Goal: Information Seeking & Learning: Get advice/opinions

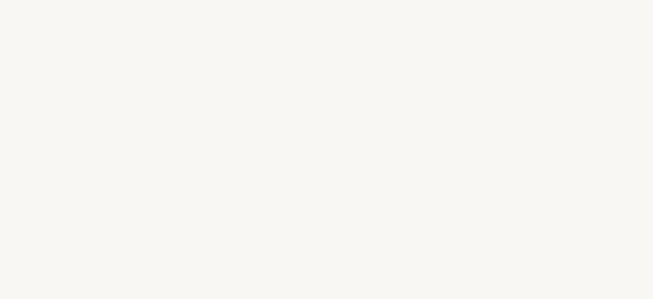
select select "ES"
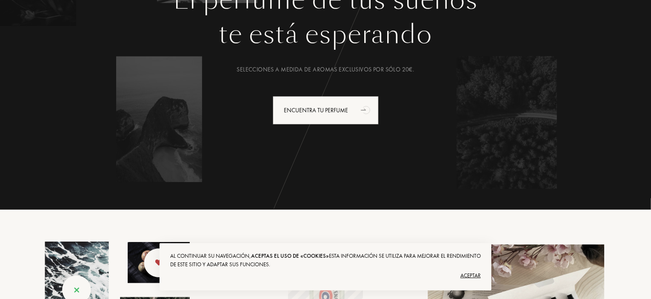
scroll to position [128, 0]
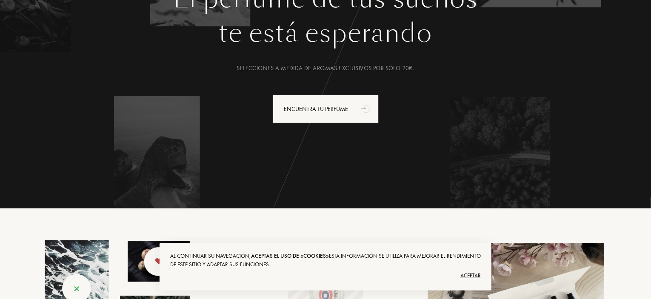
click at [473, 277] on div "Aceptar" at bounding box center [325, 276] width 310 height 14
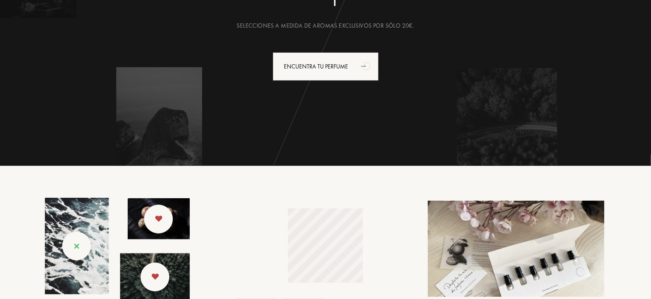
scroll to position [85, 0]
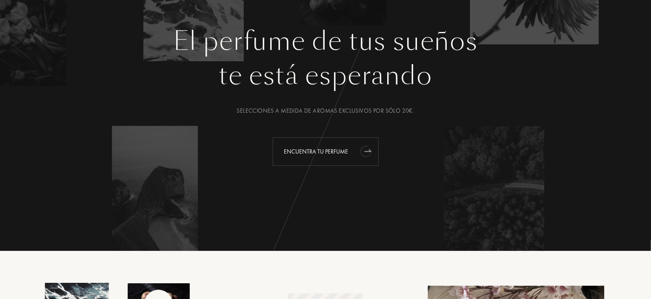
click at [367, 149] on icon "animation" at bounding box center [364, 152] width 13 height 14
click at [332, 157] on div "Encuentra tu perfume" at bounding box center [326, 151] width 106 height 28
click at [338, 155] on div "Mis recomendaciones" at bounding box center [326, 151] width 108 height 28
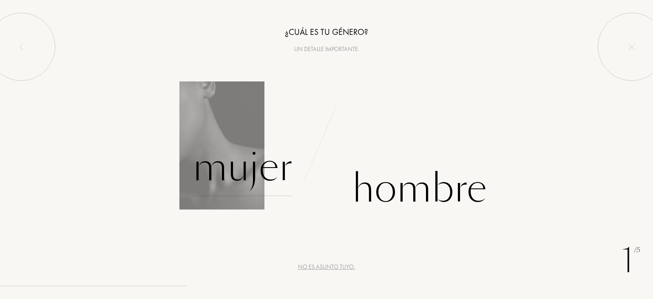
click at [266, 158] on div "Mujer" at bounding box center [243, 167] width 100 height 57
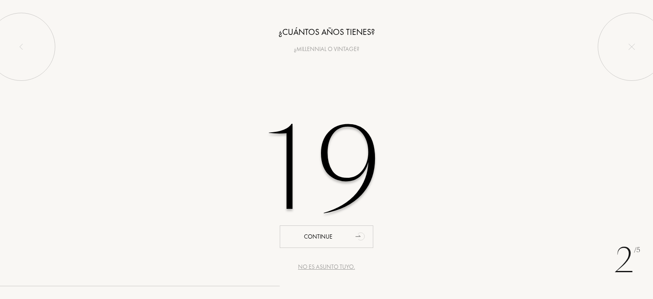
type input "1"
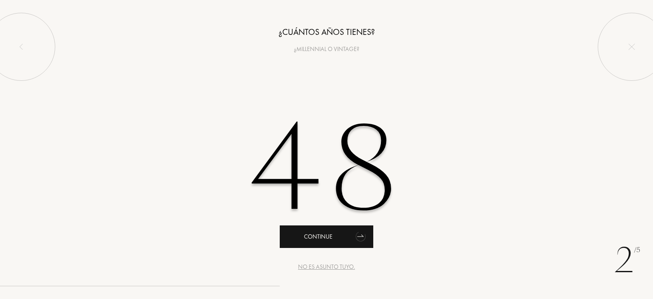
type input "48"
click at [361, 239] on icon "animation" at bounding box center [361, 236] width 12 height 11
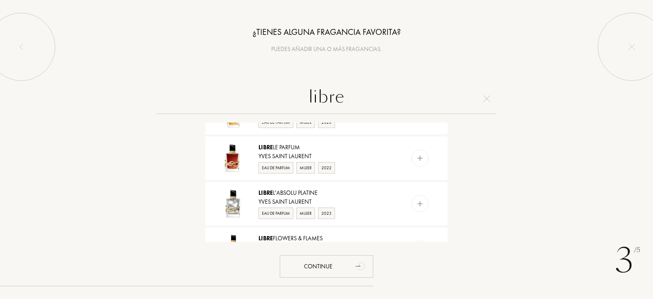
scroll to position [128, 0]
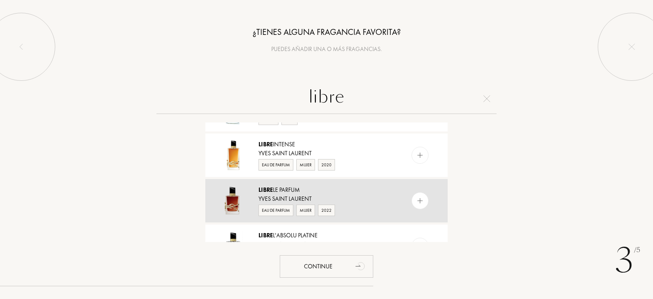
type input "libre"
click at [284, 190] on div "Libre Le Parfum" at bounding box center [326, 189] width 135 height 9
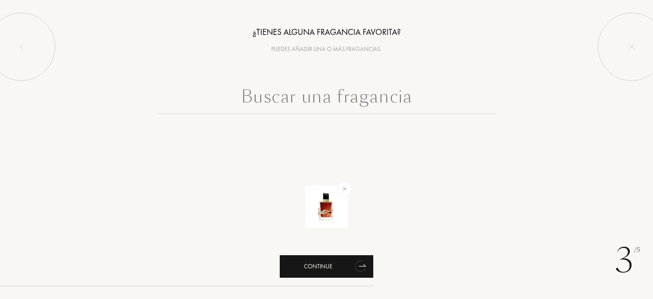
click at [359, 265] on icon "animation" at bounding box center [360, 267] width 13 height 14
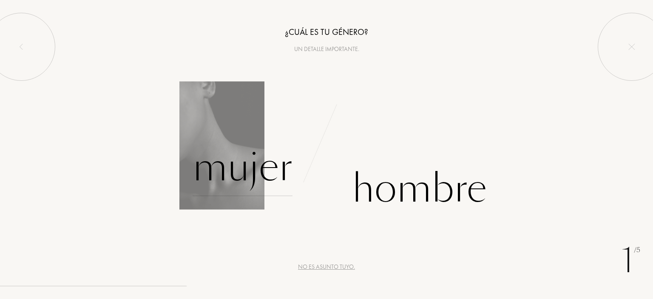
click at [268, 174] on div "Mujer" at bounding box center [243, 167] width 100 height 57
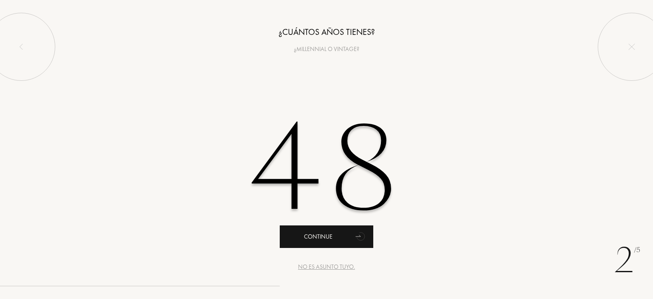
type input "48"
click at [334, 238] on div "Continue" at bounding box center [327, 236] width 94 height 23
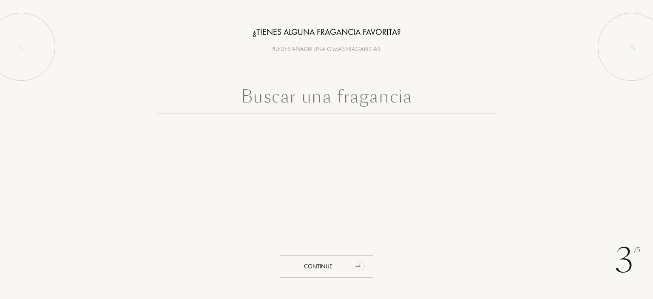
click at [305, 103] on input "text" at bounding box center [326, 98] width 340 height 31
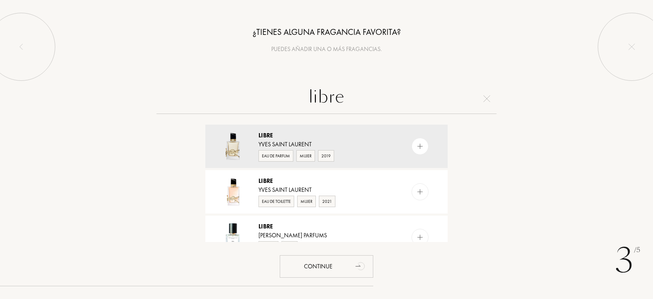
type input "libre"
drag, startPoint x: 452, startPoint y: 127, endPoint x: 458, endPoint y: 145, distance: 18.2
click at [458, 144] on div "libre Libre Yves Saint Laurent Eau de Parfum Mujer 2019 Libre Yves Saint Lauren…" at bounding box center [326, 162] width 653 height 159
click at [505, 131] on div "libre Libre Yves Saint Laurent Eau de Parfum Mujer 2019 Libre Yves Saint Lauren…" at bounding box center [326, 162] width 653 height 159
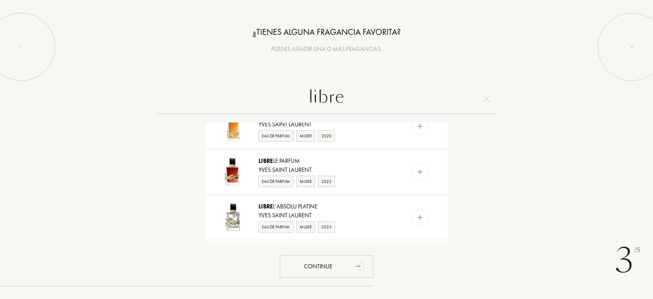
scroll to position [196, 0]
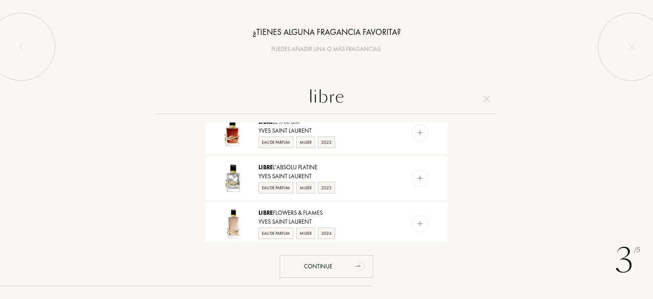
click at [292, 228] on div "Eau de Parfum" at bounding box center [276, 233] width 35 height 11
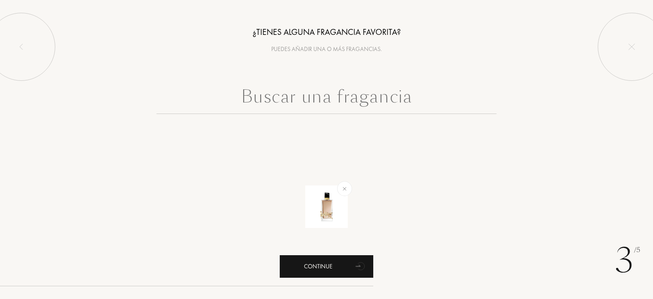
click at [359, 263] on icon "animation" at bounding box center [361, 265] width 17 height 17
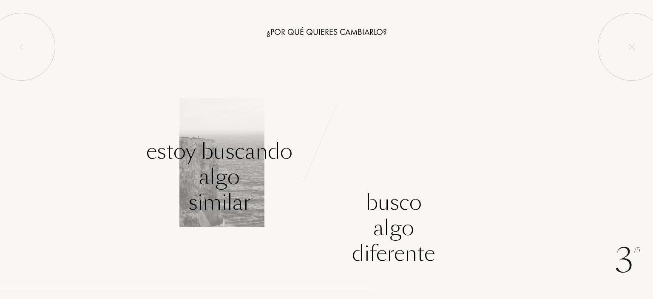
click at [202, 159] on div "Estoy buscando algo similar" at bounding box center [219, 177] width 146 height 77
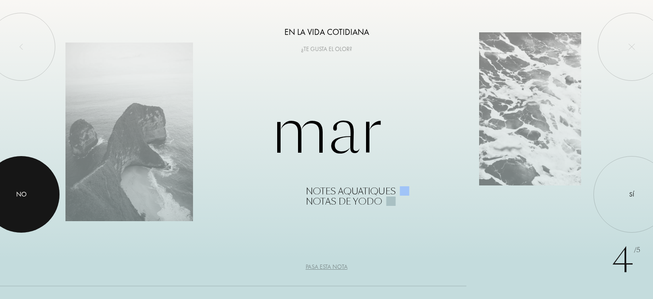
click at [11, 190] on div at bounding box center [21, 194] width 77 height 77
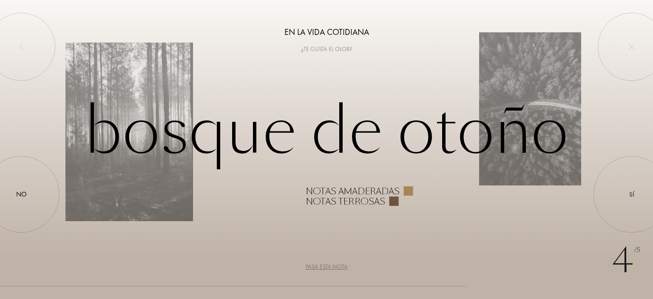
drag, startPoint x: 11, startPoint y: 190, endPoint x: 255, endPoint y: 229, distance: 247.2
click at [227, 226] on div "4 /5 En la vida cotidiana ¿Te gusta el olor? Bosque de otoño Notas amaderadas N…" at bounding box center [326, 149] width 653 height 299
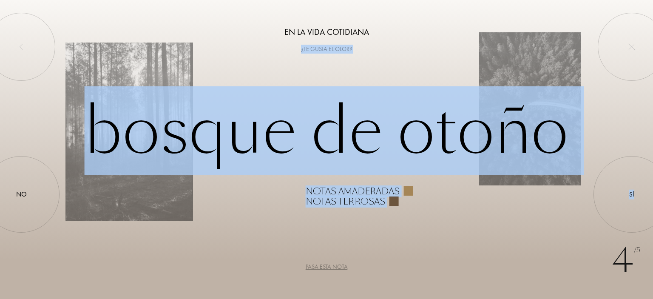
click at [336, 213] on div "4 /5 En la vida cotidiana ¿Te gusta el olor? Bosque de otoño Notas amaderadas N…" at bounding box center [326, 149] width 653 height 299
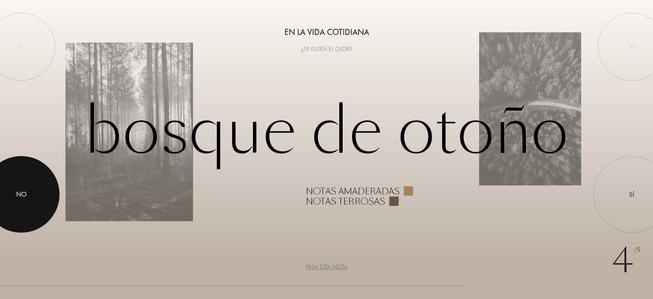
click at [38, 201] on div at bounding box center [21, 194] width 77 height 77
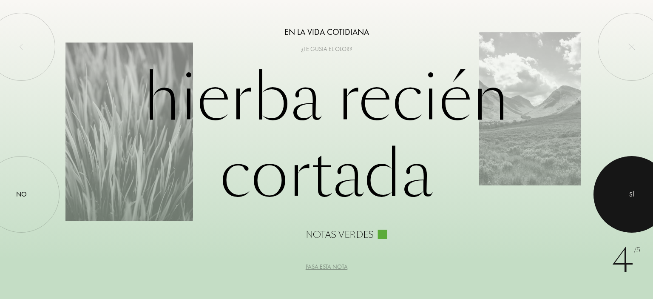
click at [636, 211] on div at bounding box center [632, 194] width 77 height 77
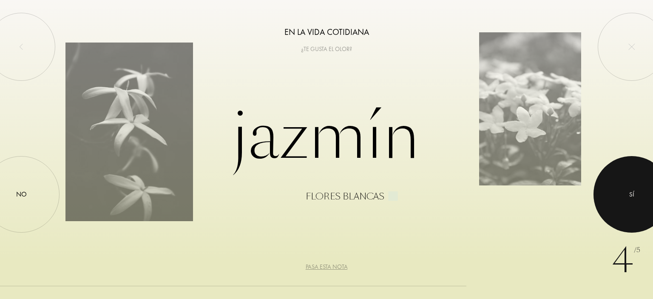
click at [636, 211] on div at bounding box center [632, 194] width 77 height 77
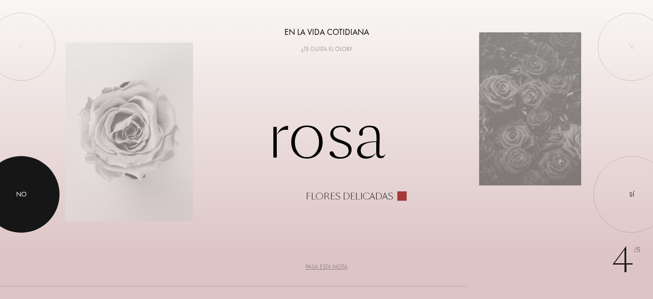
click at [31, 200] on div at bounding box center [21, 194] width 77 height 77
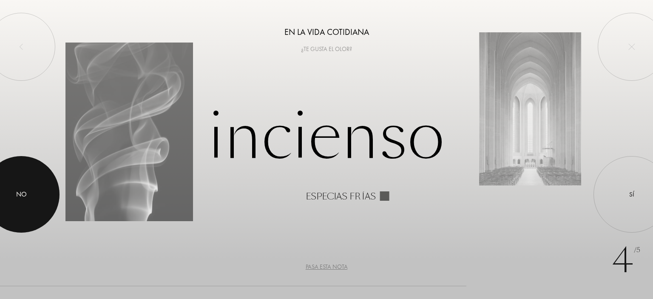
click at [13, 192] on div at bounding box center [21, 194] width 77 height 77
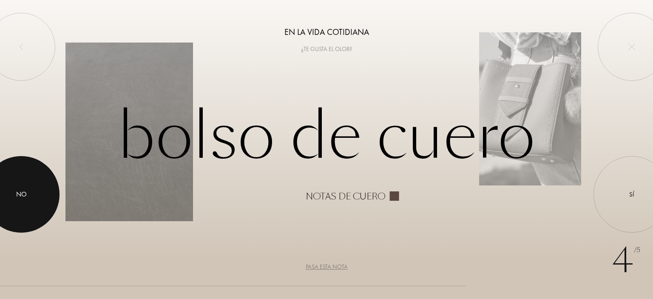
click at [11, 192] on div at bounding box center [21, 194] width 77 height 77
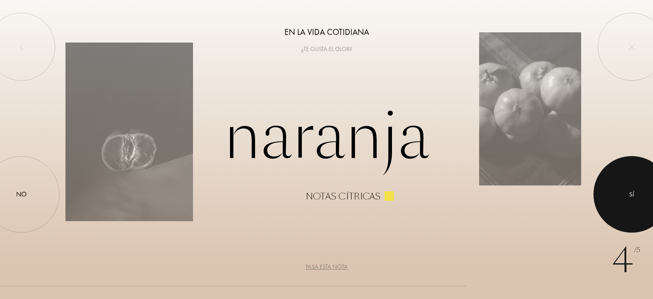
click at [622, 173] on div at bounding box center [632, 194] width 77 height 77
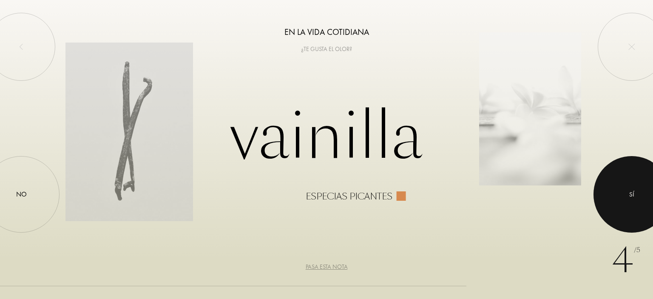
click at [622, 173] on div at bounding box center [632, 194] width 77 height 77
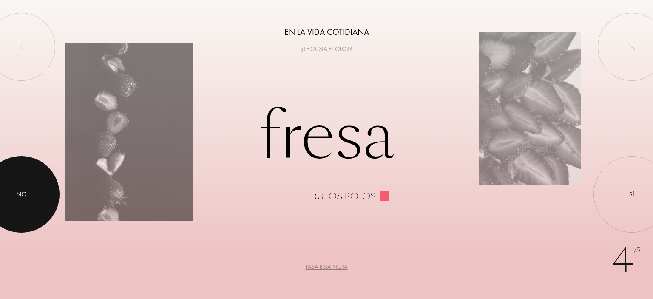
click at [8, 207] on div at bounding box center [21, 194] width 77 height 77
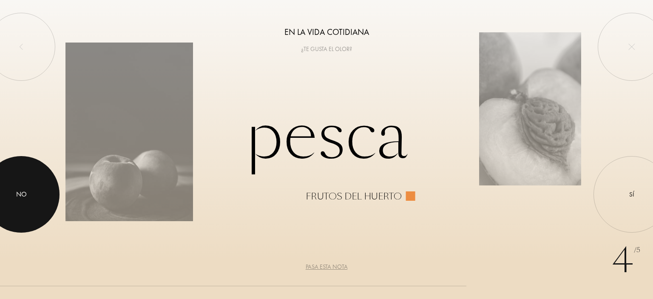
click at [8, 207] on div at bounding box center [21, 194] width 77 height 77
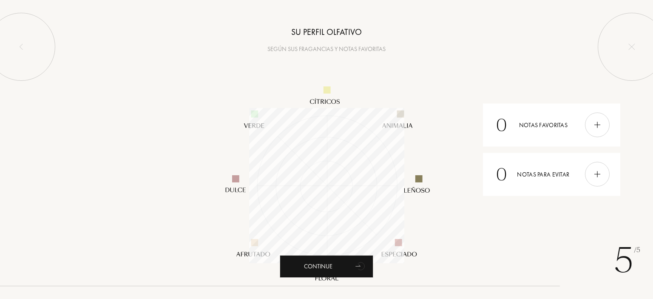
scroll to position [155, 155]
click at [597, 172] on img at bounding box center [597, 174] width 9 height 9
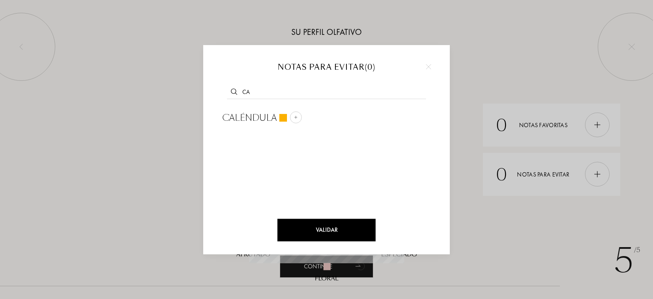
type input "c"
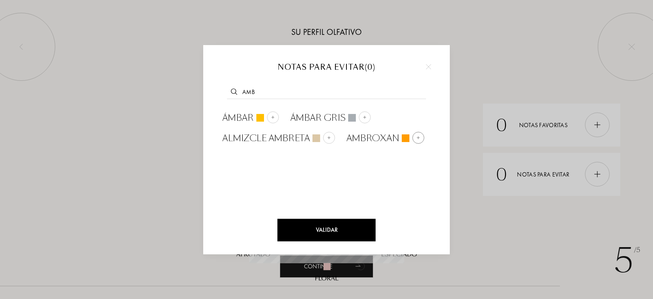
type input "amb"
click at [388, 136] on span "Ambroxan" at bounding box center [373, 138] width 53 height 13
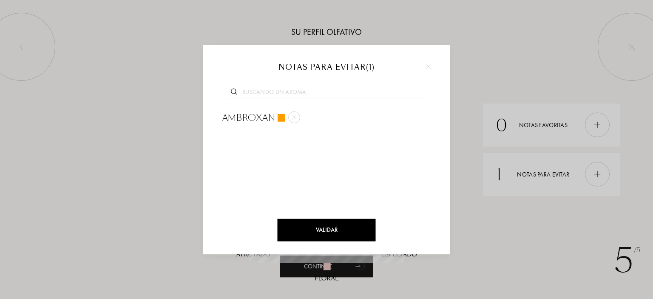
click at [341, 233] on div "Validar" at bounding box center [327, 230] width 98 height 23
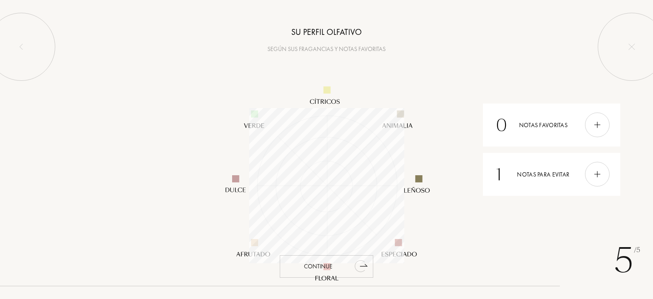
click at [344, 266] on div "Continue" at bounding box center [327, 266] width 94 height 23
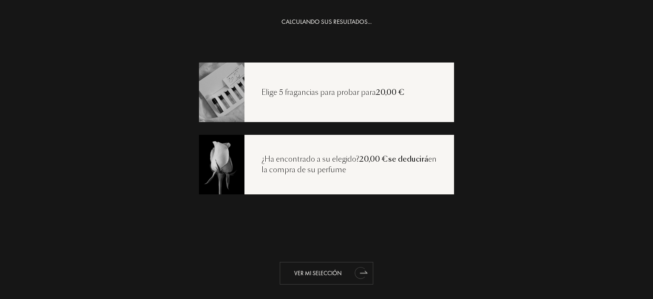
click at [344, 270] on div "Ver mi selección" at bounding box center [327, 273] width 94 height 23
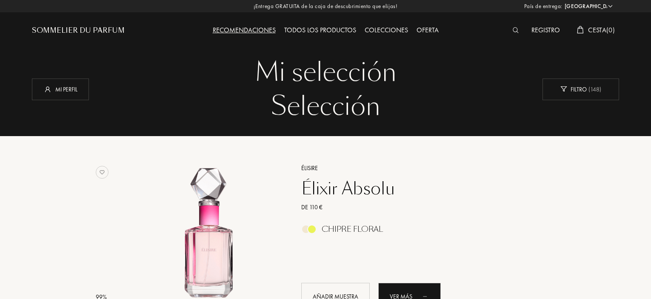
select select "ES"
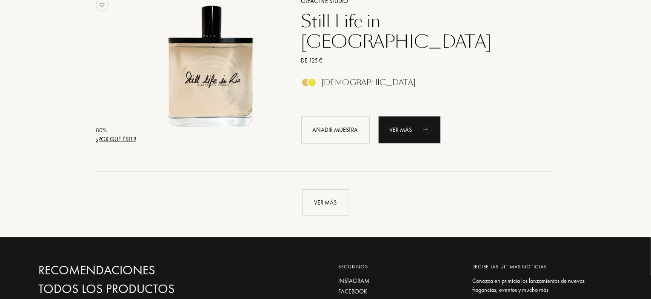
scroll to position [2084, 0]
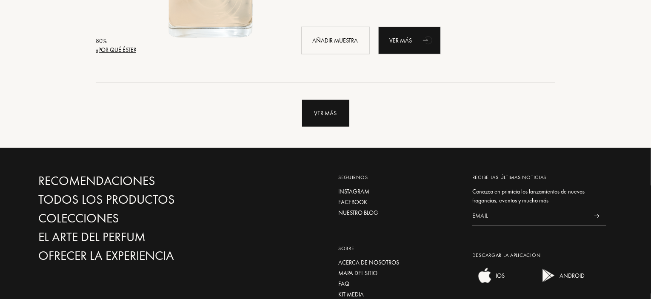
click at [328, 119] on div "Ver más" at bounding box center [325, 113] width 47 height 27
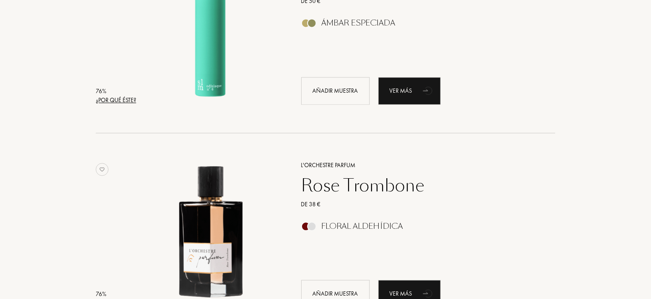
scroll to position [0, 0]
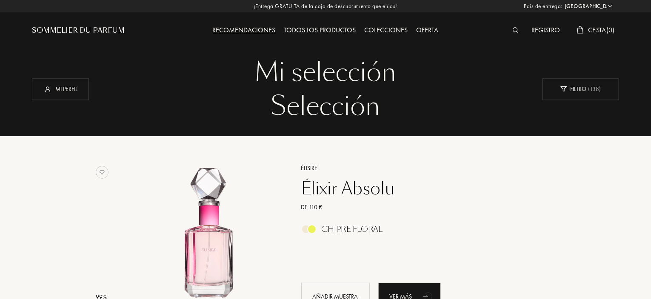
click at [83, 28] on div "Sommelier du Parfum" at bounding box center [78, 31] width 93 height 10
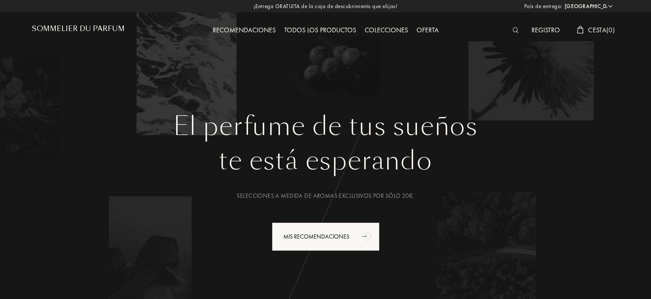
select select "ES"
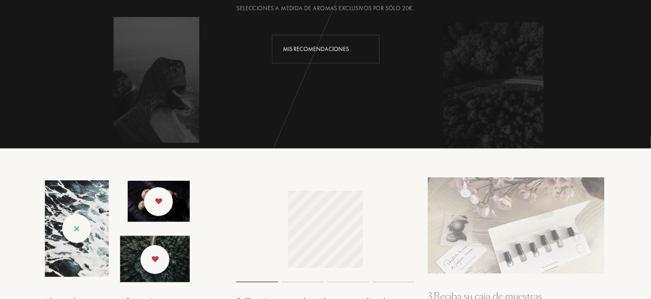
scroll to position [128, 0]
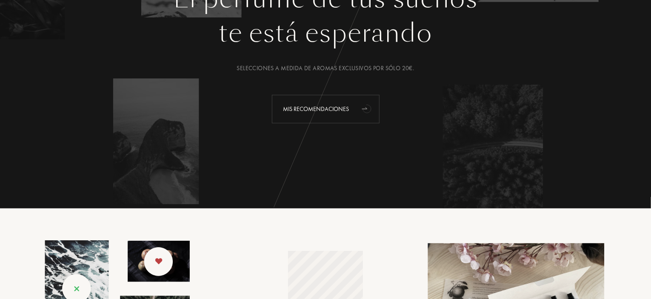
click at [350, 106] on div "Mis recomendaciones" at bounding box center [326, 109] width 108 height 28
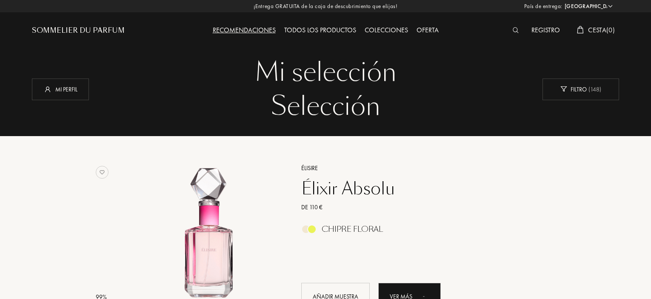
select select "ES"
click at [327, 33] on div "Todos los productos" at bounding box center [320, 30] width 80 height 11
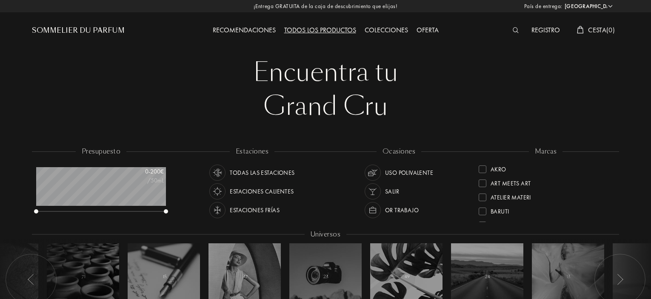
select select "ES"
click at [373, 32] on div "Colecciones" at bounding box center [386, 30] width 52 height 11
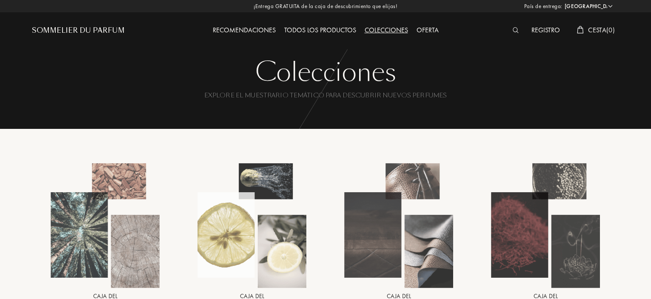
select select "ES"
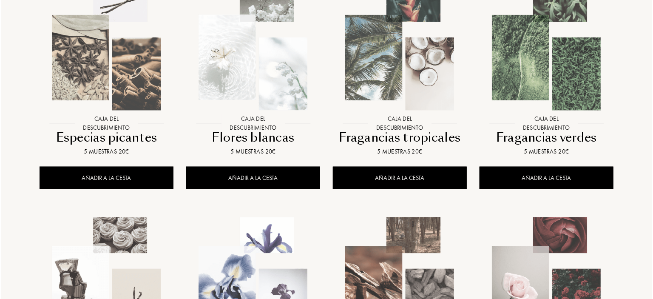
scroll to position [553, 0]
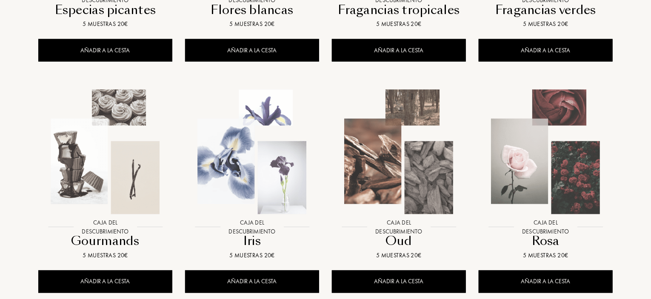
click at [105, 133] on img at bounding box center [105, 152] width 132 height 132
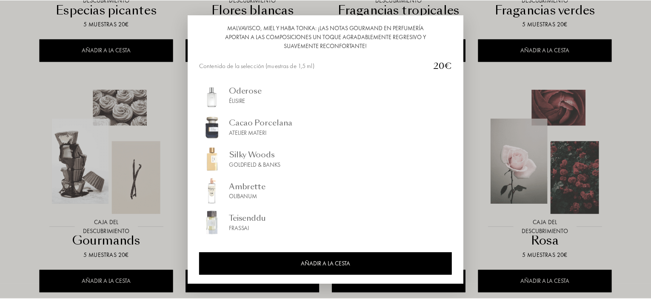
scroll to position [92, 0]
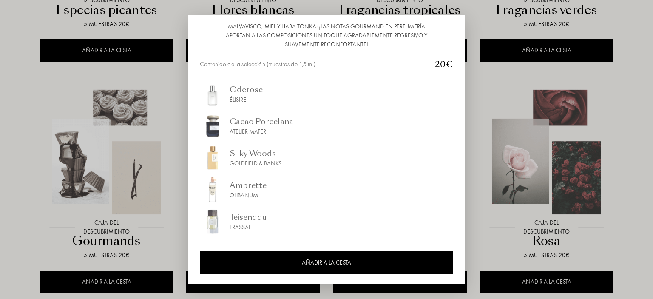
click at [623, 91] on div at bounding box center [326, 149] width 653 height 299
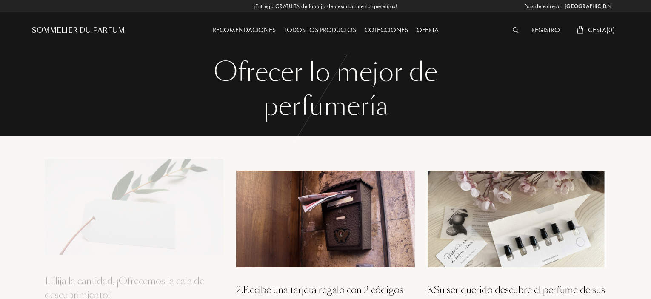
select select "ES"
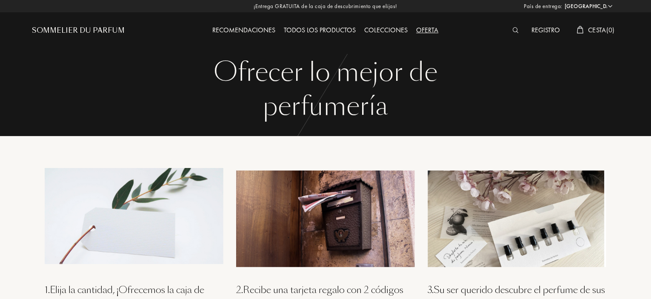
click at [404, 32] on div "Colecciones" at bounding box center [386, 30] width 52 height 11
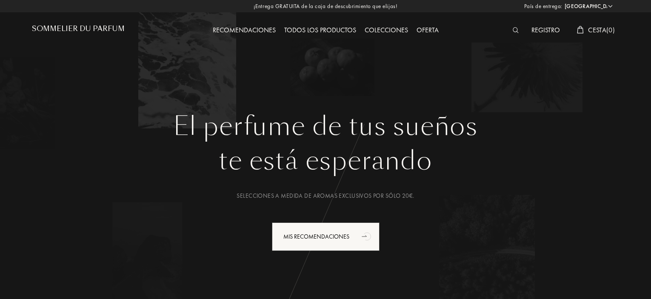
select select "ES"
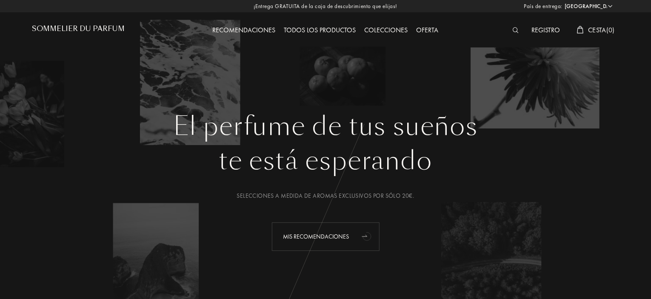
click at [351, 241] on div "Mis recomendaciones" at bounding box center [326, 236] width 108 height 28
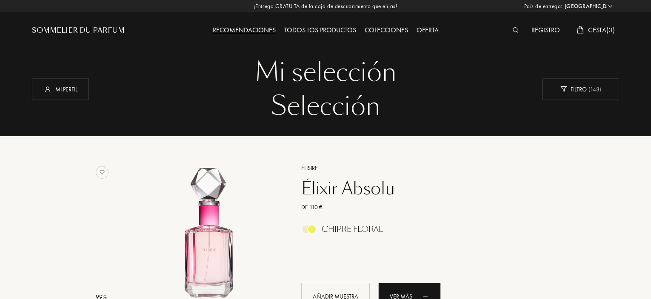
select select "ES"
click at [51, 95] on div "Mi perfil" at bounding box center [60, 89] width 57 height 22
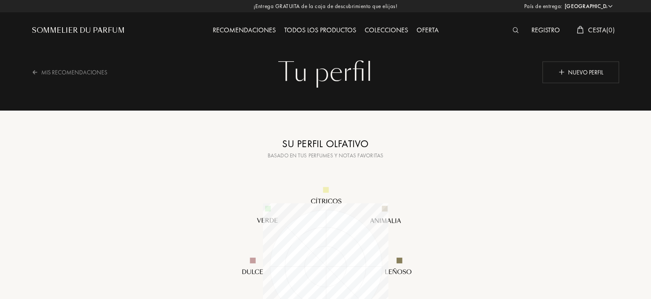
select select "ES"
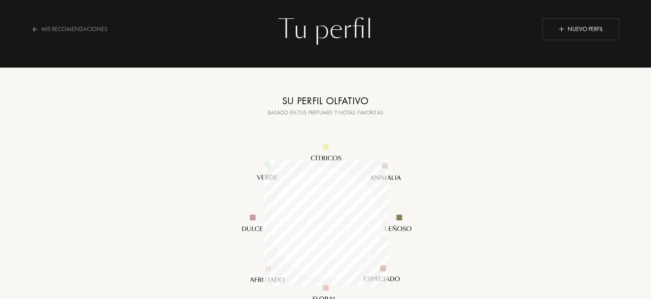
scroll to position [43, 0]
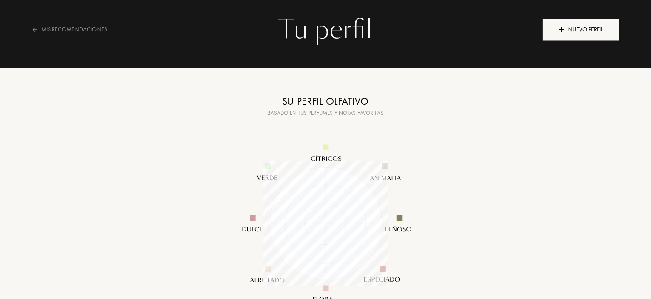
click at [597, 26] on div "Nuevo perfil" at bounding box center [580, 30] width 77 height 22
click at [595, 27] on div "Nuevo perfil" at bounding box center [580, 30] width 77 height 22
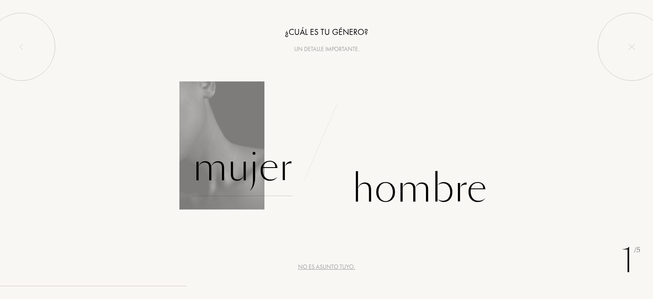
click at [219, 188] on div "Mujer" at bounding box center [243, 167] width 100 height 57
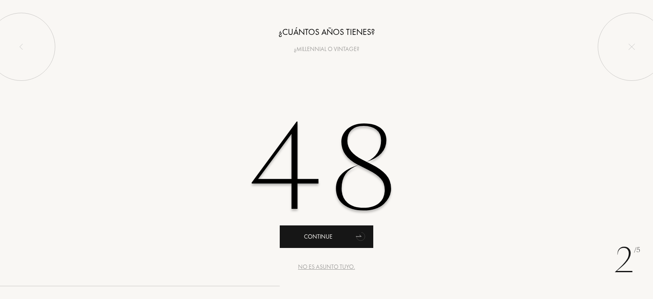
type input "48"
click at [319, 233] on div "Continue" at bounding box center [327, 236] width 94 height 23
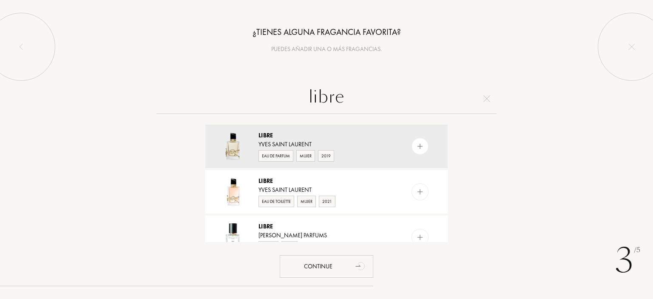
type input "libre"
drag, startPoint x: 454, startPoint y: 132, endPoint x: 453, endPoint y: 149, distance: 17.5
click at [453, 149] on div "libre Libre Yves Saint Laurent Eau de Parfum Mujer 2019 Libre Yves Saint Lauren…" at bounding box center [326, 162] width 653 height 159
drag, startPoint x: 353, startPoint y: 233, endPoint x: 390, endPoint y: 120, distance: 118.5
click at [390, 120] on div "libre Libre Yves Saint Laurent Eau de Parfum Mujer 2019 Libre Yves Saint Lauren…" at bounding box center [326, 162] width 653 height 159
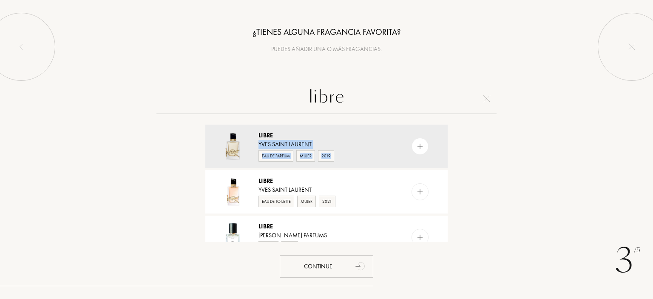
click at [529, 140] on div "libre Libre Yves Saint Laurent Eau de Parfum Mujer 2019 Libre Yves Saint Lauren…" at bounding box center [326, 162] width 653 height 159
click at [529, 141] on div "libre Libre Yves Saint Laurent Eau de Parfum Mujer 2019 Libre Yves Saint Lauren…" at bounding box center [326, 162] width 653 height 159
drag, startPoint x: 454, startPoint y: 125, endPoint x: 452, endPoint y: 151, distance: 25.6
click at [452, 151] on div "libre Libre Yves Saint Laurent Eau de Parfum Mujer 2019 Libre Yves Saint Lauren…" at bounding box center [326, 162] width 653 height 159
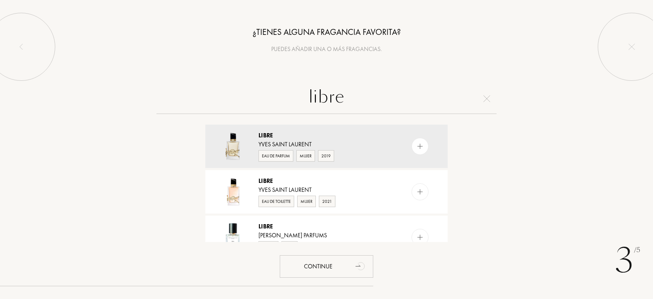
click at [452, 158] on div "Libre Yves Saint Laurent Eau de Parfum Mujer 2019 Libre Yves Saint Laurent Eau …" at bounding box center [326, 181] width 255 height 119
click at [452, 160] on div "Libre Yves Saint Laurent Eau de Parfum Mujer 2019 Libre Yves Saint Laurent Eau …" at bounding box center [326, 181] width 255 height 119
click at [452, 163] on div "Libre Yves Saint Laurent Eau de Parfum Mujer 2019 Libre Yves Saint Laurent Eau …" at bounding box center [326, 181] width 255 height 119
drag, startPoint x: 452, startPoint y: 163, endPoint x: 450, endPoint y: 190, distance: 26.9
click at [450, 188] on div "Libre Yves Saint Laurent Eau de Parfum Mujer 2019 Libre Yves Saint Laurent Eau …" at bounding box center [326, 181] width 255 height 119
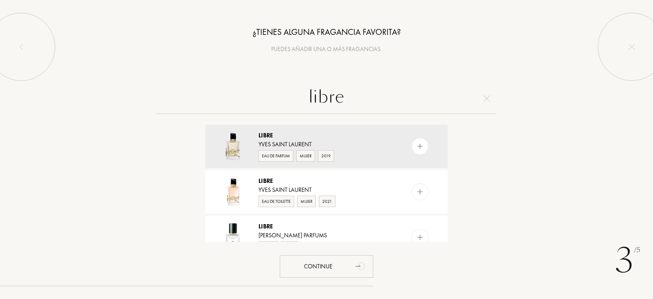
click at [455, 232] on div "libre Libre Yves Saint Laurent Eau de Parfum Mujer 2019 Libre Yves Saint Lauren…" at bounding box center [326, 162] width 653 height 159
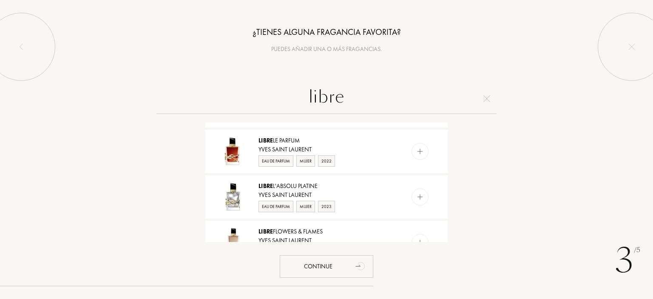
scroll to position [203, 0]
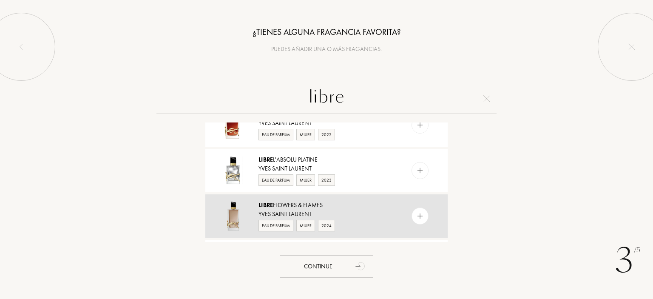
click at [279, 211] on div "Yves Saint Laurent" at bounding box center [326, 214] width 135 height 9
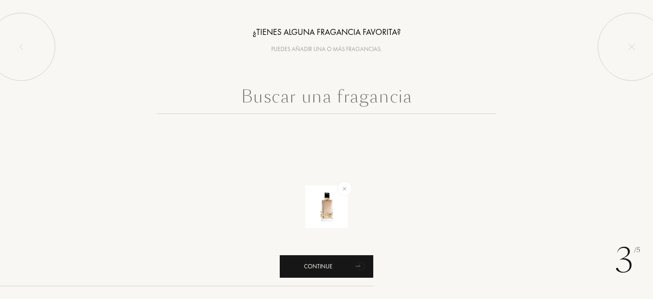
click at [311, 271] on div "Continue" at bounding box center [327, 266] width 94 height 23
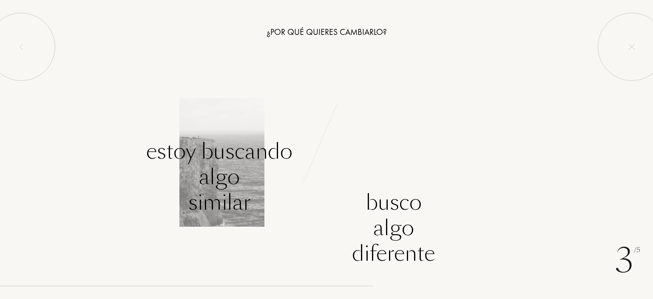
click at [187, 168] on div "Estoy buscando algo similar" at bounding box center [219, 177] width 146 height 77
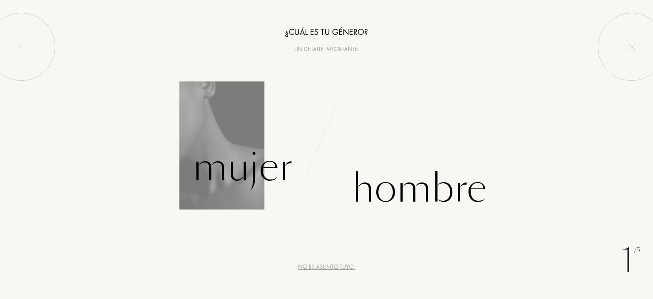
click at [247, 171] on div "Mujer" at bounding box center [243, 167] width 100 height 57
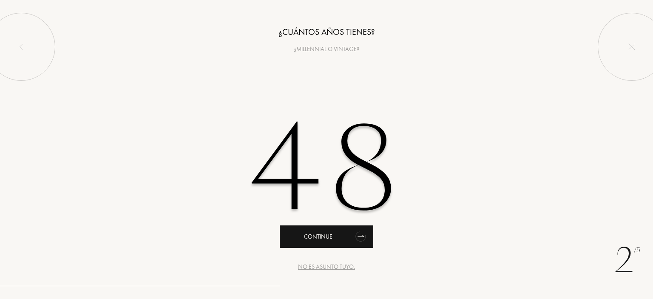
type input "48"
click at [332, 238] on div "Continue" at bounding box center [327, 236] width 94 height 23
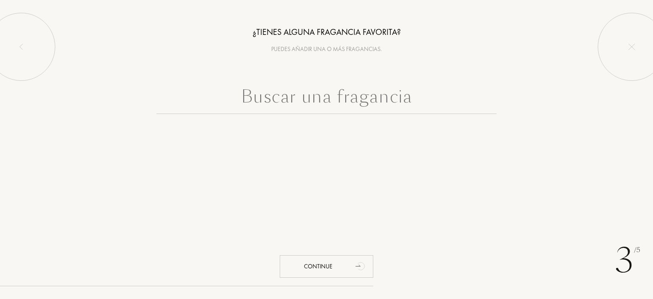
click at [365, 96] on input "text" at bounding box center [326, 98] width 340 height 31
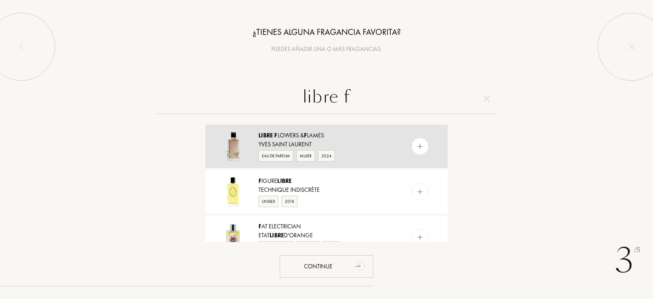
type input "libre f"
click at [315, 143] on div "Yves Saint Laurent" at bounding box center [326, 144] width 135 height 9
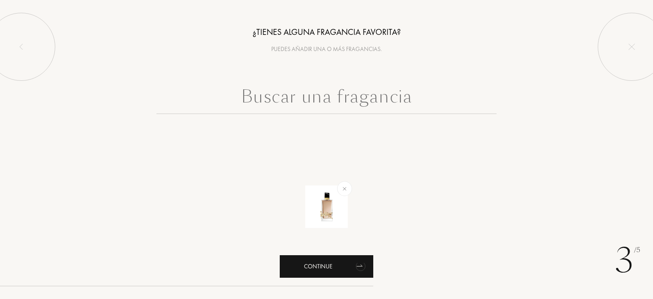
click at [323, 269] on div "Continue" at bounding box center [327, 266] width 94 height 23
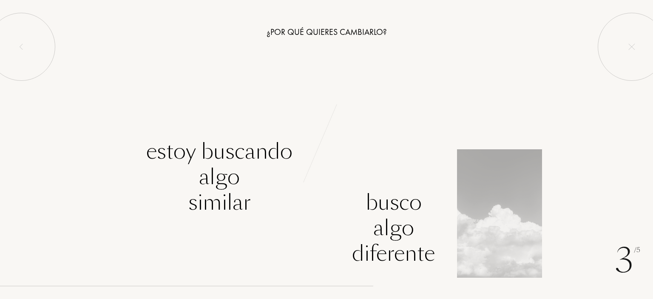
click at [429, 233] on div "Busco algo diferente" at bounding box center [393, 228] width 83 height 77
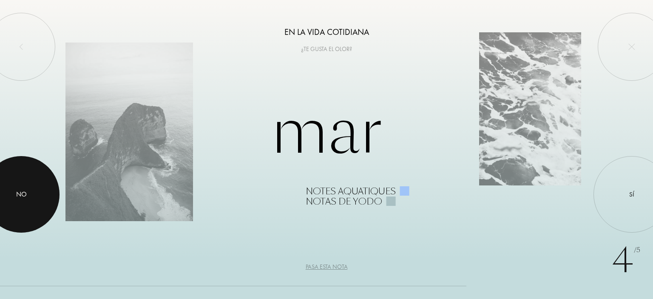
click at [19, 185] on div at bounding box center [21, 194] width 77 height 77
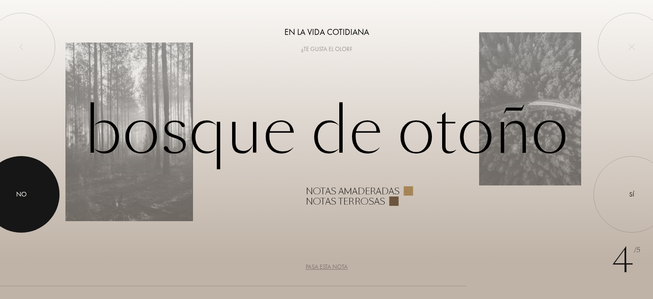
click at [18, 186] on div at bounding box center [21, 194] width 77 height 77
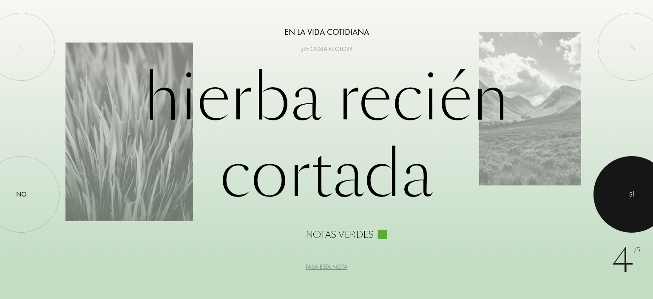
click at [633, 192] on div "Sí" at bounding box center [631, 195] width 5 height 10
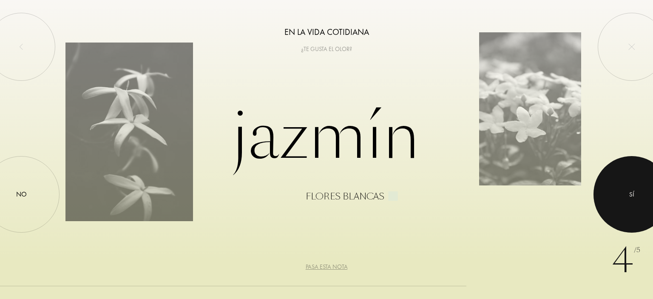
click at [629, 199] on div at bounding box center [632, 194] width 77 height 77
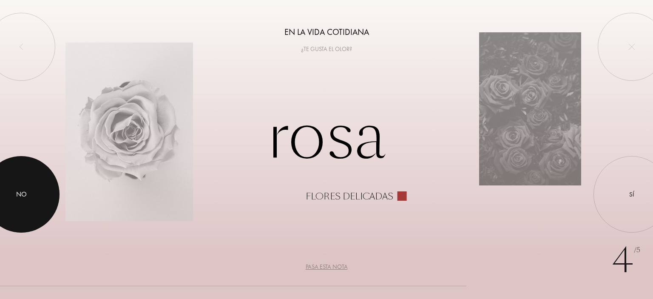
click at [25, 216] on div at bounding box center [21, 194] width 77 height 77
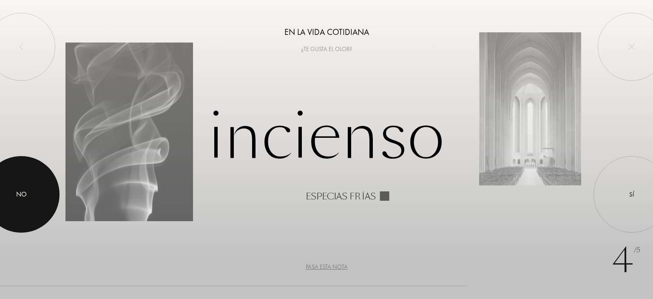
click at [25, 216] on div at bounding box center [21, 194] width 77 height 77
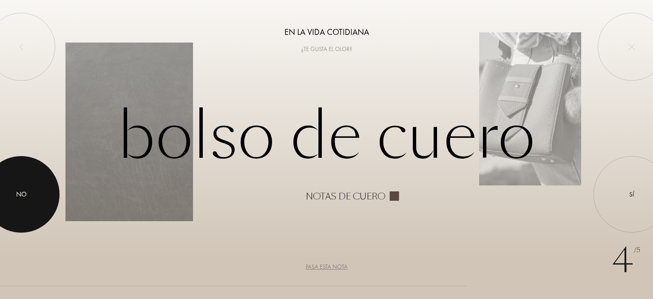
click at [25, 216] on div at bounding box center [21, 194] width 77 height 77
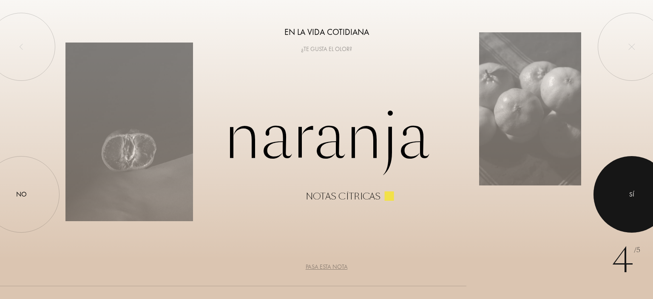
click at [632, 193] on div "Sí" at bounding box center [631, 195] width 5 height 10
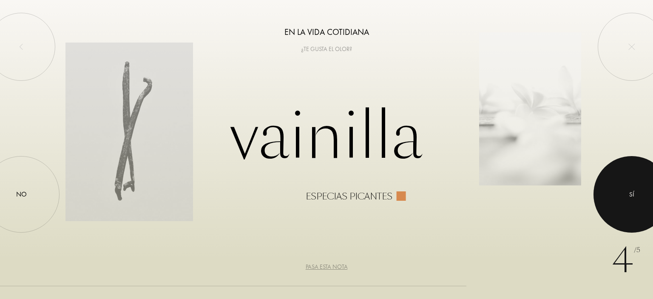
click at [624, 197] on div at bounding box center [632, 194] width 77 height 77
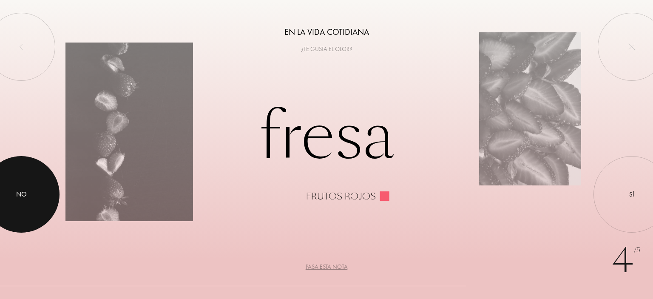
click at [26, 189] on div "No" at bounding box center [21, 194] width 11 height 10
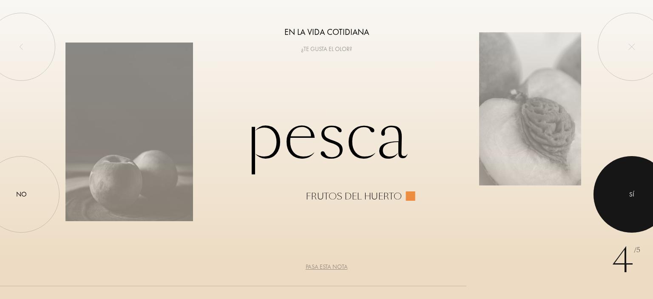
click at [625, 195] on div at bounding box center [632, 194] width 77 height 77
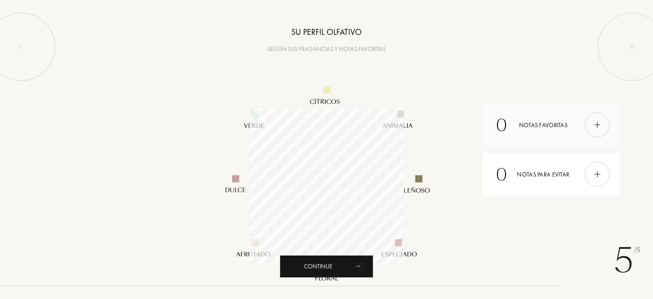
scroll to position [155, 155]
click at [598, 117] on div at bounding box center [597, 125] width 25 height 25
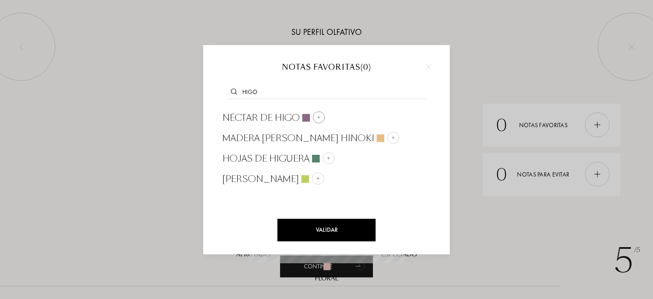
type input "higo"
click at [304, 114] on div at bounding box center [306, 118] width 8 height 8
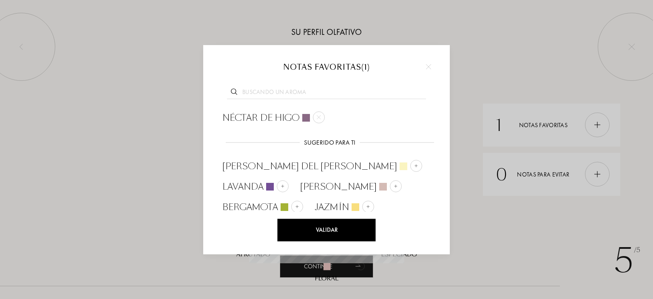
click at [303, 88] on input "text" at bounding box center [326, 93] width 199 height 11
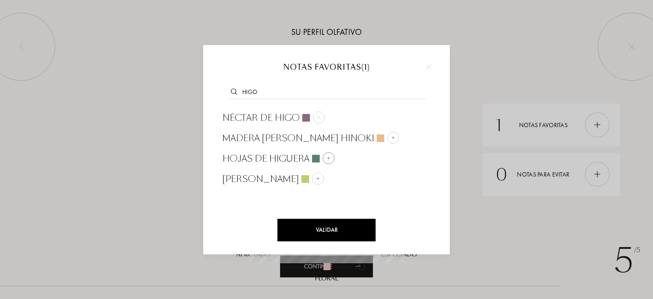
type input "higo"
click at [291, 154] on span "hojas de higuera" at bounding box center [265, 158] width 87 height 13
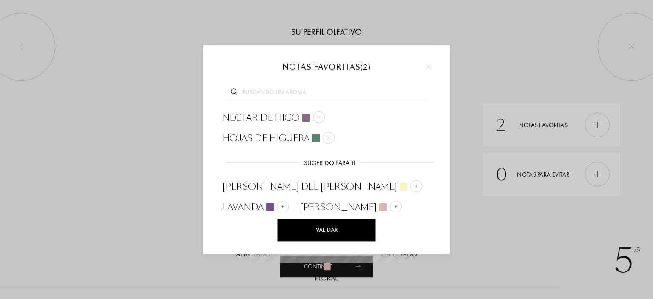
click at [284, 88] on input "text" at bounding box center [326, 93] width 199 height 11
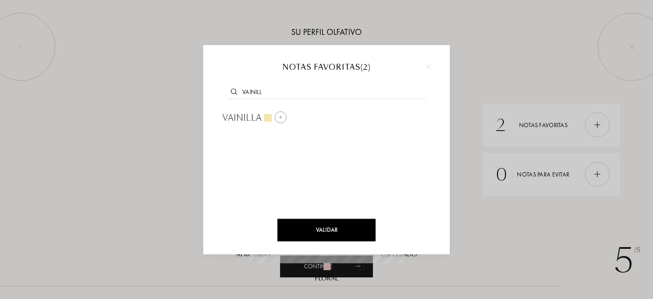
type input "vainill"
click at [238, 118] on span "vainilla" at bounding box center [241, 117] width 39 height 13
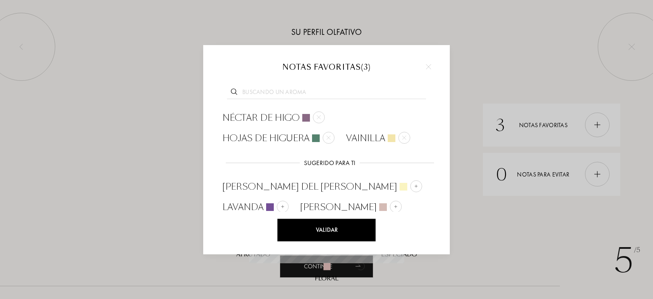
click at [348, 228] on div "Validar" at bounding box center [327, 230] width 98 height 23
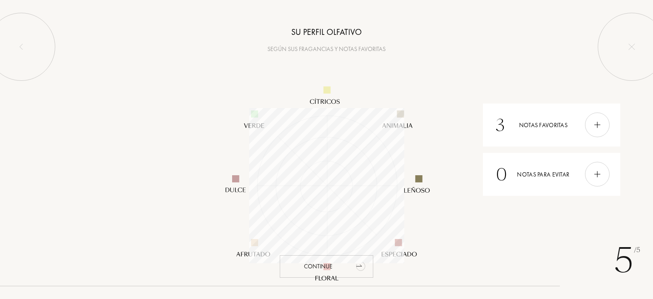
click at [339, 272] on div "Continue" at bounding box center [327, 266] width 94 height 23
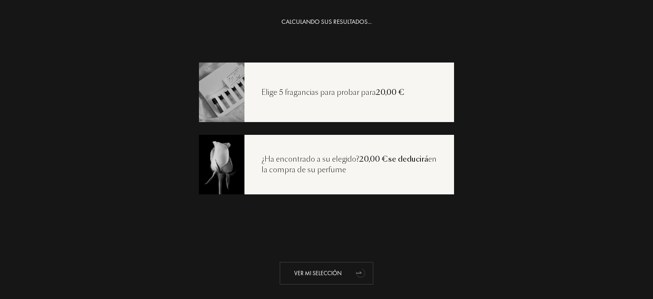
click at [320, 263] on div "Ver mi selección" at bounding box center [327, 273] width 94 height 23
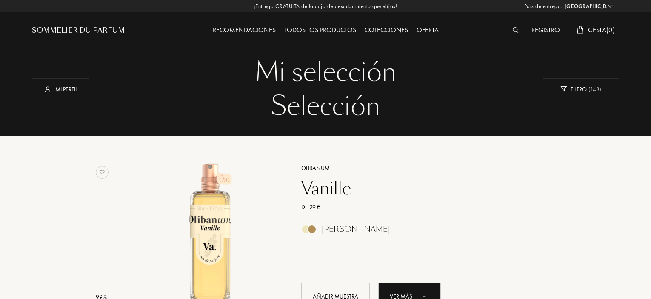
select select "ES"
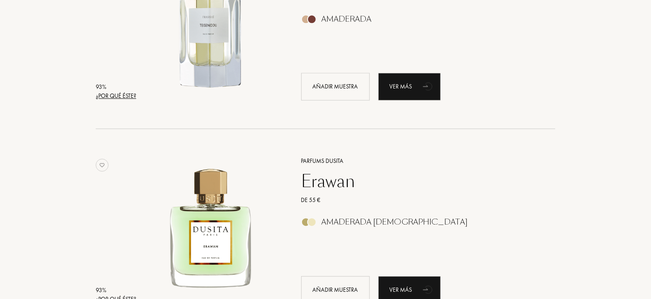
scroll to position [1063, 0]
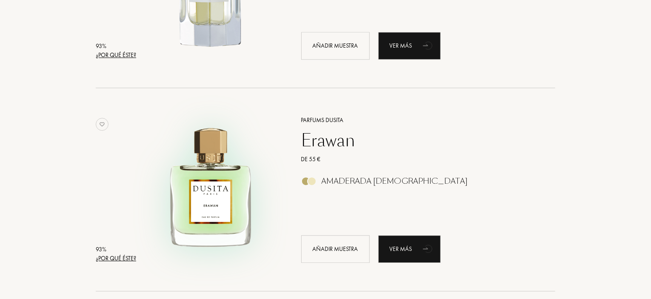
click at [206, 196] on img at bounding box center [210, 185] width 142 height 142
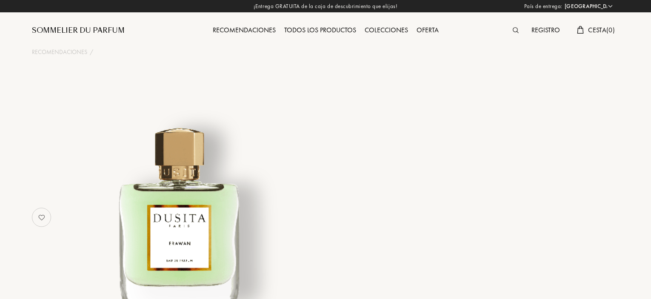
select select "ES"
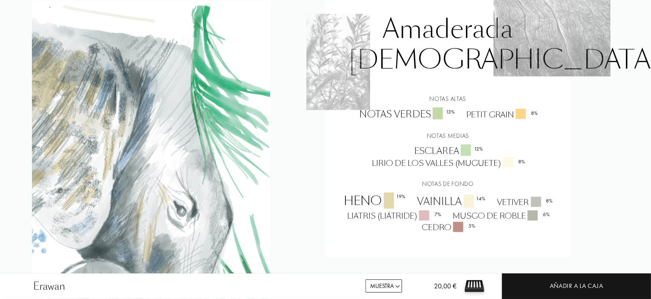
scroll to position [680, 0]
